Goal: Task Accomplishment & Management: Complete application form

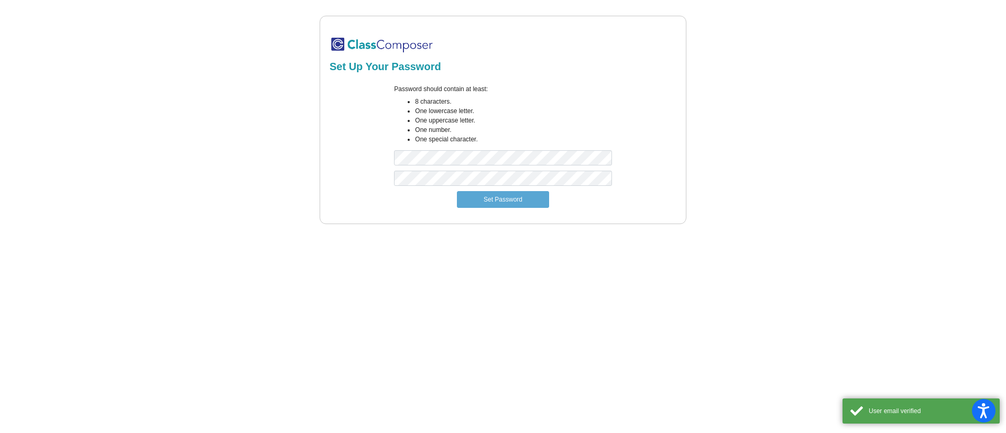
click at [480, 149] on div "Password should contain at least: 8 characters. One lowercase letter. One upper…" at bounding box center [502, 127] width 233 height 86
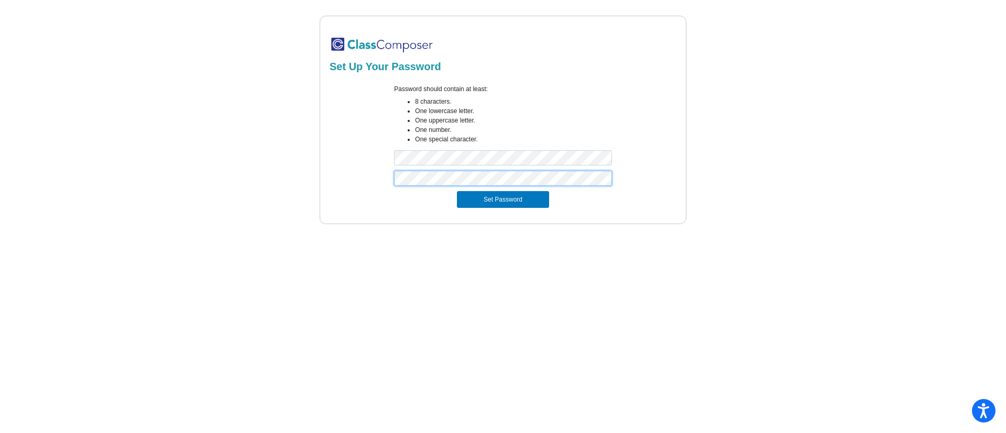
click at [457, 191] on button "Set Password" at bounding box center [503, 199] width 92 height 17
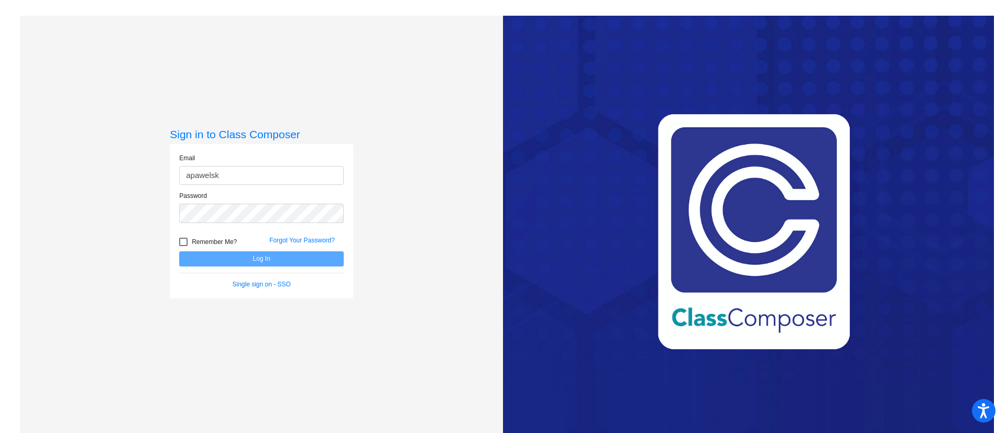
type input "[EMAIL_ADDRESS][DOMAIN_NAME]"
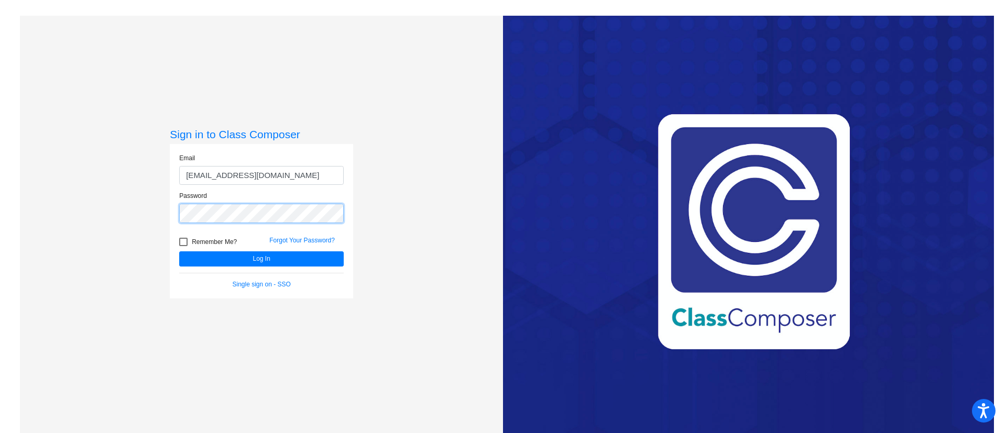
click at [179, 251] on button "Log In" at bounding box center [261, 258] width 164 height 15
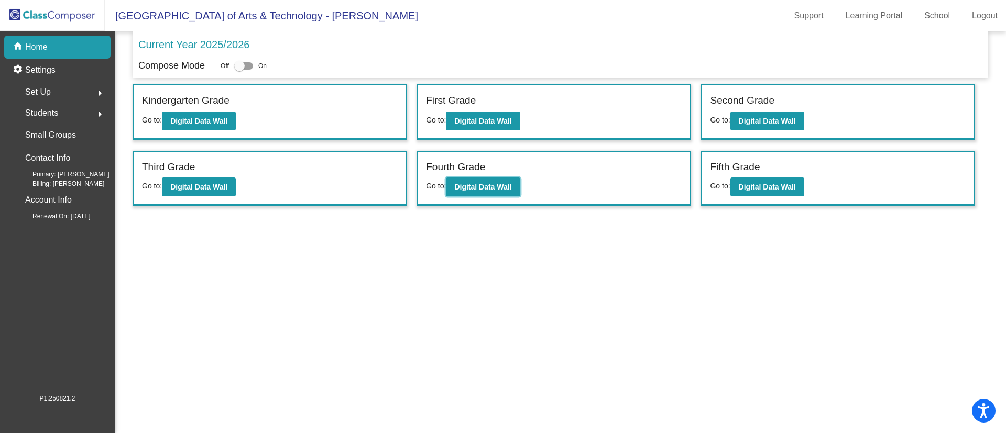
click at [497, 188] on b "Digital Data Wall" at bounding box center [482, 187] width 57 height 8
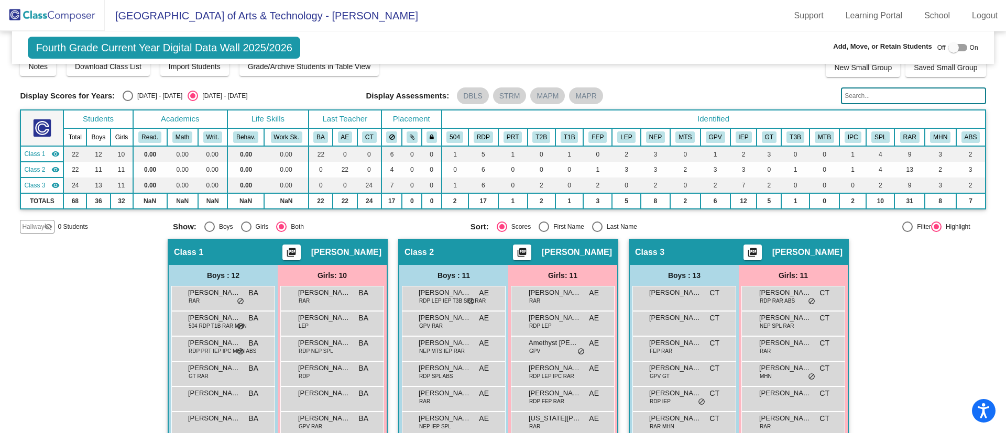
scroll to position [4, 0]
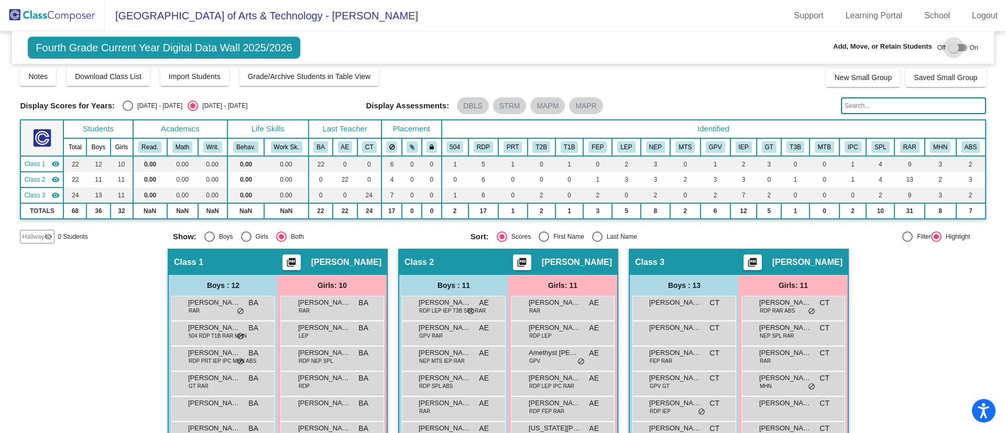
click at [958, 46] on div at bounding box center [957, 47] width 19 height 7
checkbox input "true"
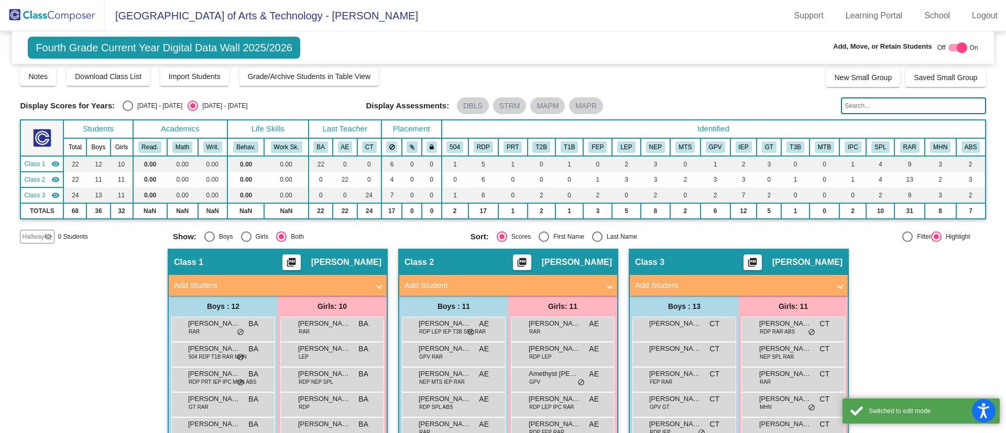
click at [542, 283] on mat-panel-title "Add Student" at bounding box center [501, 286] width 195 height 12
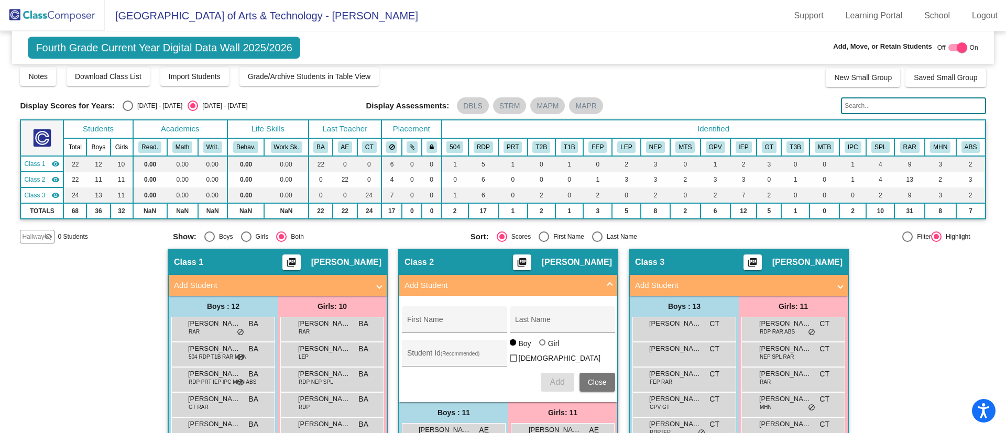
click at [471, 318] on div "First Name" at bounding box center [454, 322] width 94 height 21
type input "[PERSON_NAME]"
click at [547, 321] on input "Last Name" at bounding box center [562, 323] width 94 height 8
type input "[PERSON_NAME]"
click at [551, 382] on span "Add" at bounding box center [556, 382] width 15 height 9
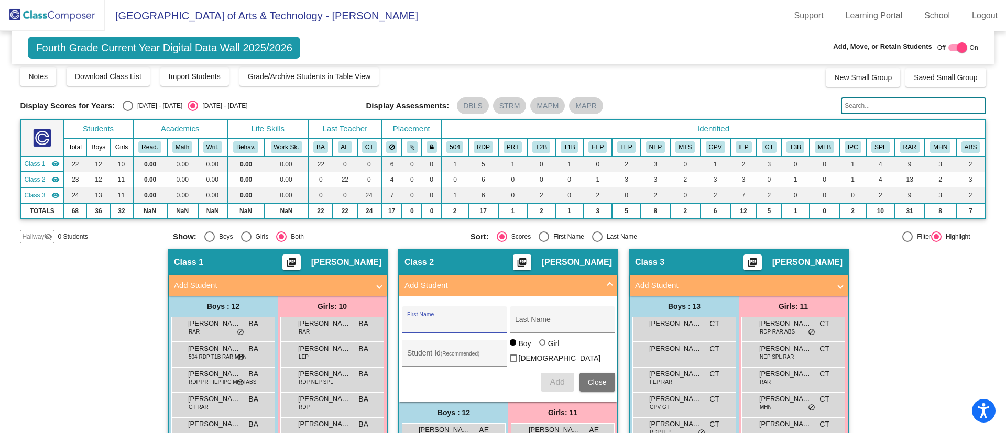
click at [591, 383] on span "Close" at bounding box center [597, 382] width 19 height 8
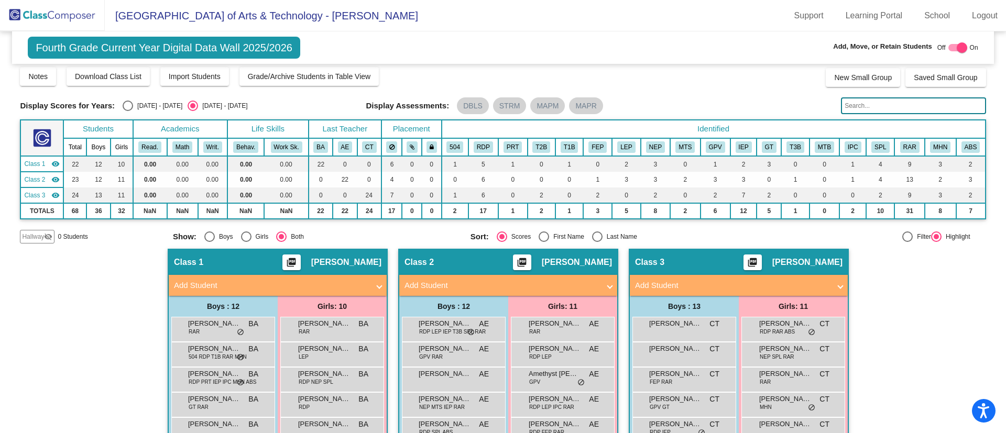
click at [356, 284] on mat-panel-title "Add Student" at bounding box center [271, 286] width 195 height 12
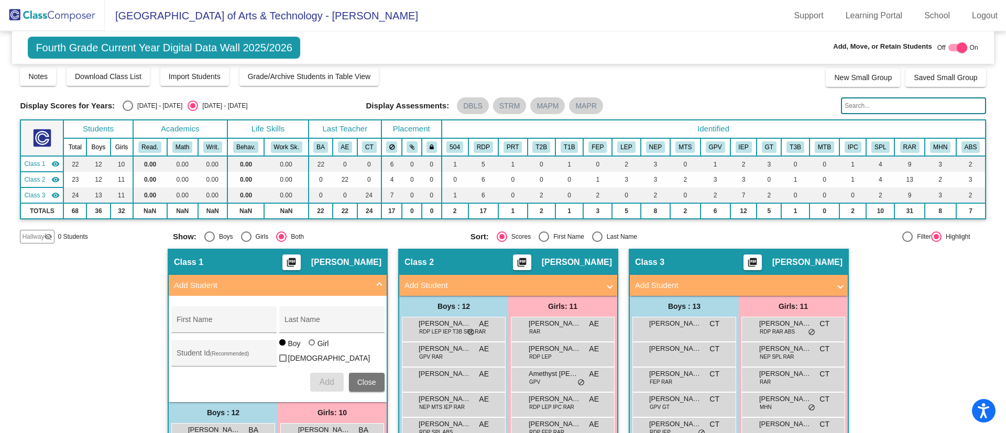
click at [251, 315] on div "First Name" at bounding box center [224, 322] width 94 height 21
type input "[PERSON_NAME]"
click at [308, 346] on div at bounding box center [311, 342] width 6 height 6
click at [312, 348] on input "Girl" at bounding box center [312, 348] width 1 height 1
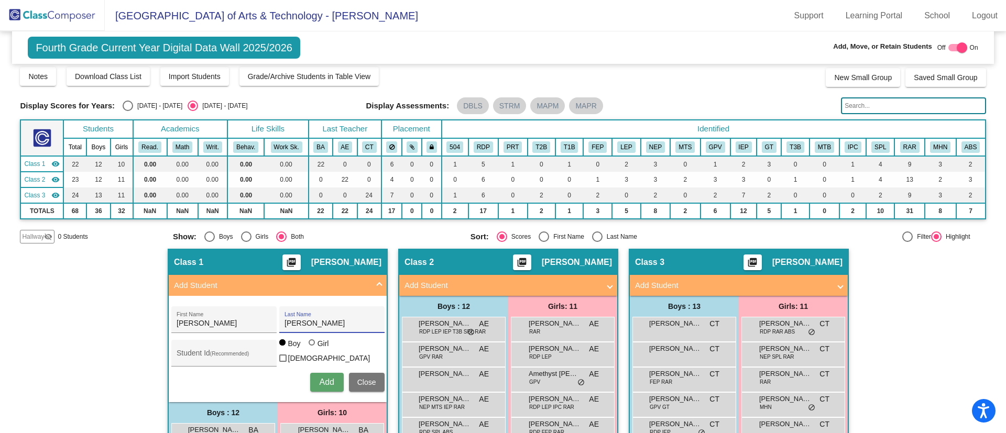
radio input "true"
click at [323, 385] on button "Add" at bounding box center [327, 382] width 34 height 19
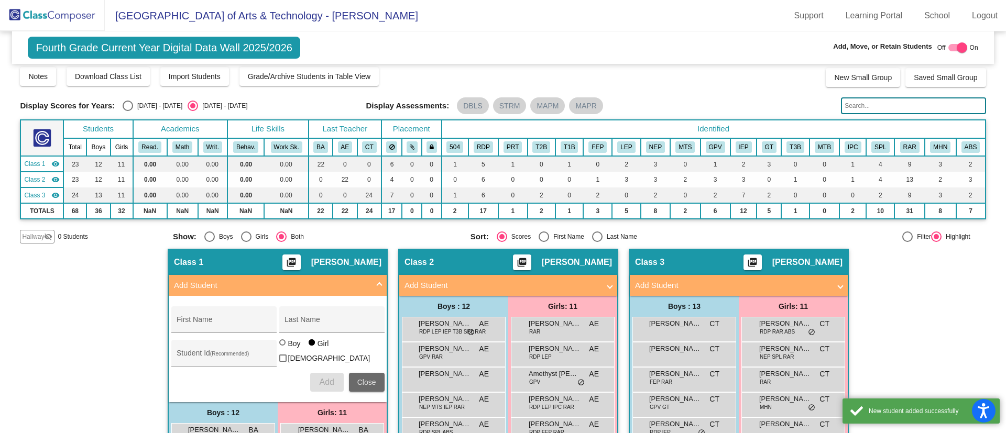
click at [362, 382] on span "Close" at bounding box center [366, 382] width 19 height 8
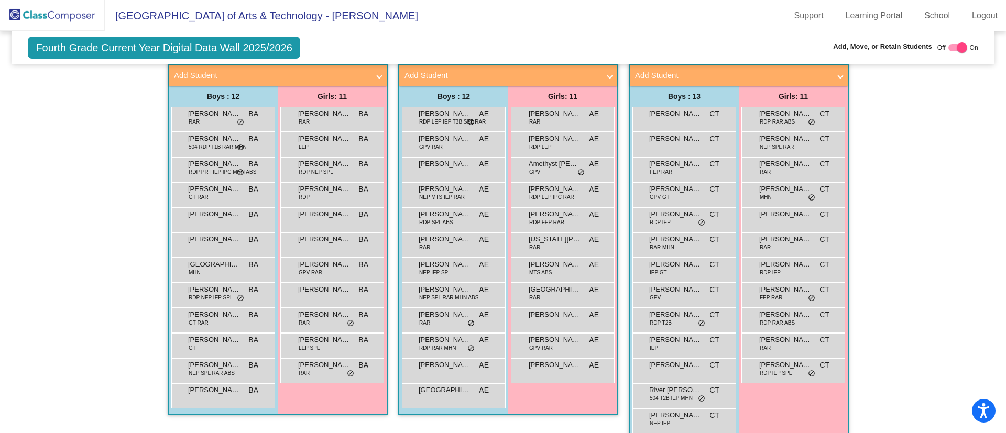
scroll to position [232, 0]
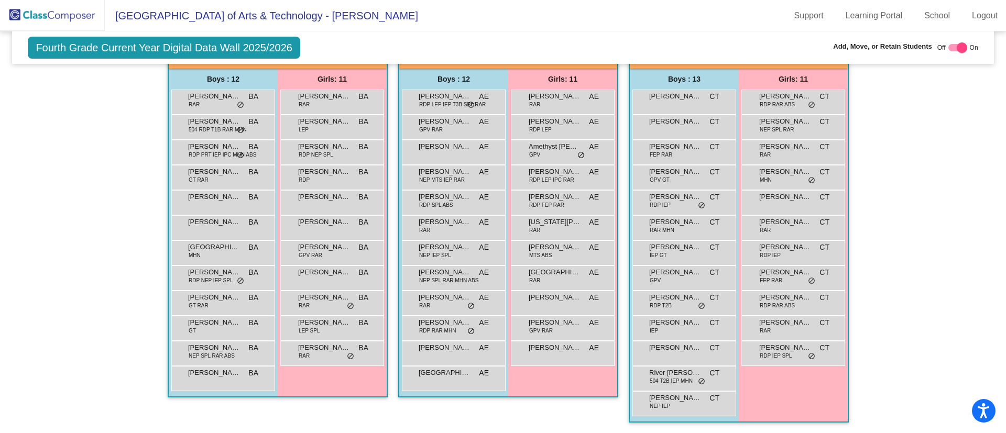
click at [435, 145] on span "[PERSON_NAME]" at bounding box center [444, 146] width 52 height 10
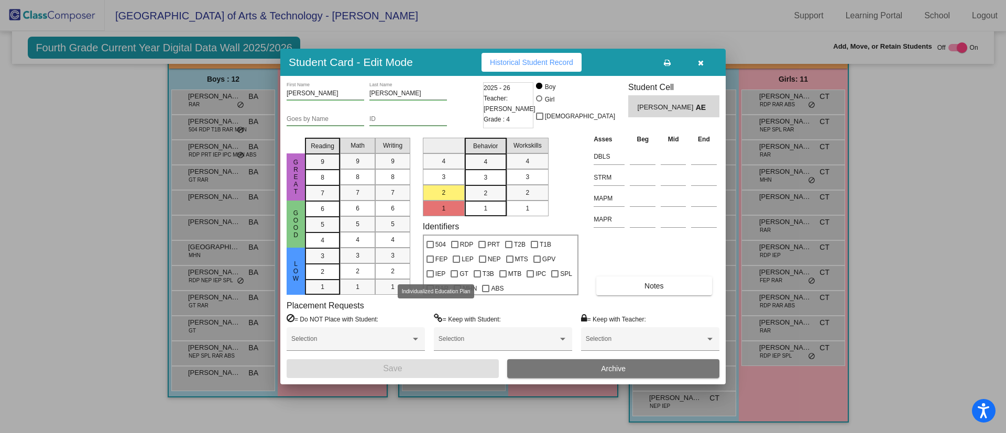
click at [430, 272] on div at bounding box center [429, 273] width 7 height 7
click at [430, 278] on input "IEP" at bounding box center [429, 278] width 1 height 1
checkbox input "true"
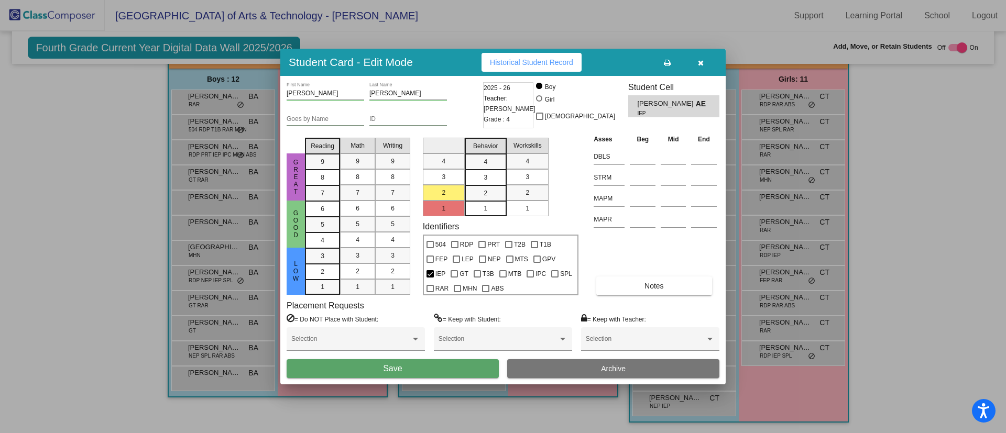
click at [469, 372] on button "Save" at bounding box center [392, 368] width 212 height 19
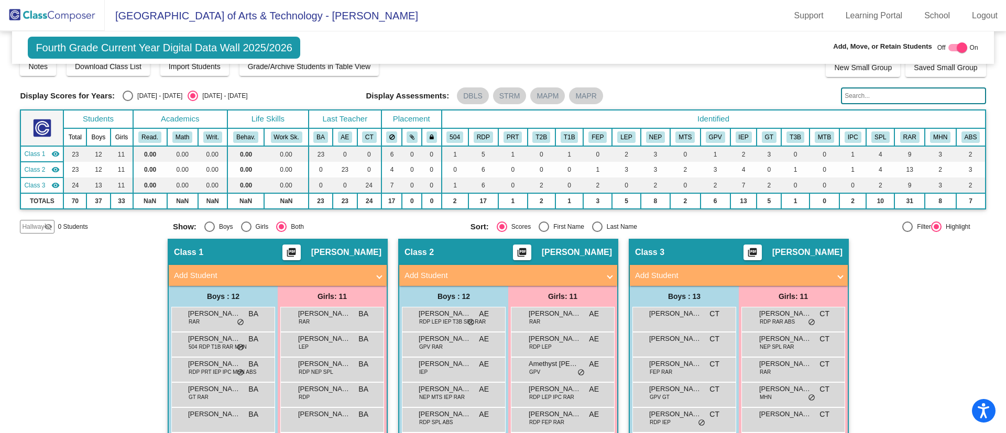
scroll to position [7, 0]
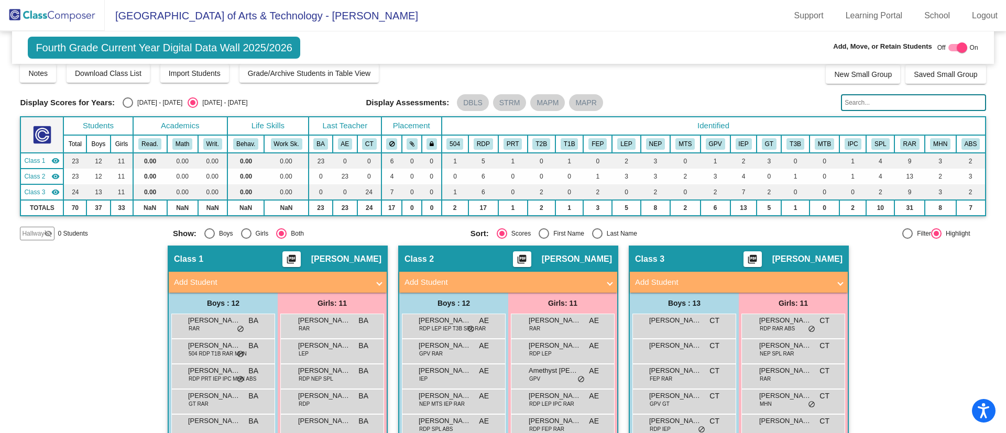
click at [948, 46] on div at bounding box center [957, 47] width 19 height 7
checkbox input "false"
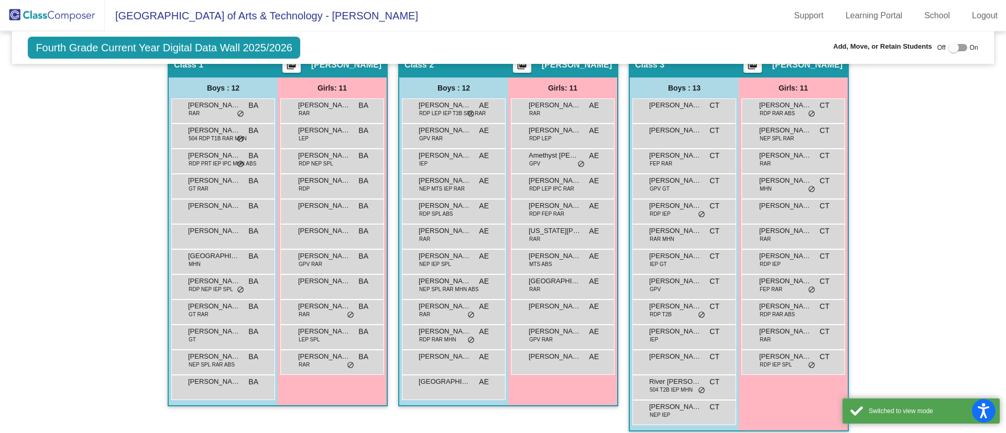
scroll to position [211, 0]
